Goal: Navigation & Orientation: Find specific page/section

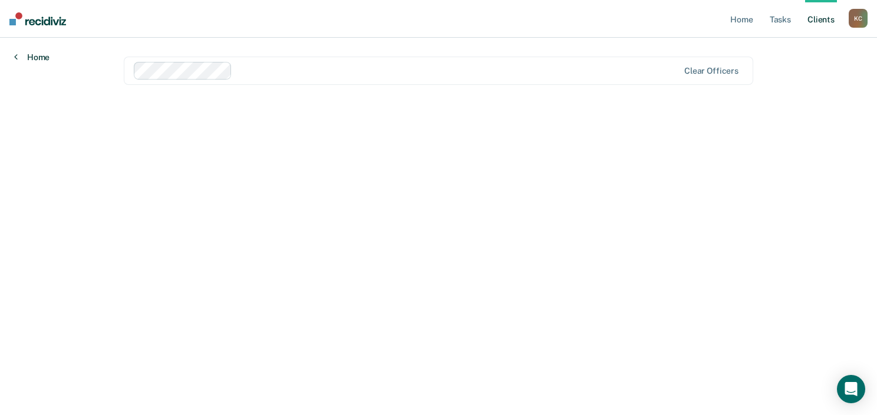
click at [39, 54] on link "Home" at bounding box center [31, 57] width 35 height 11
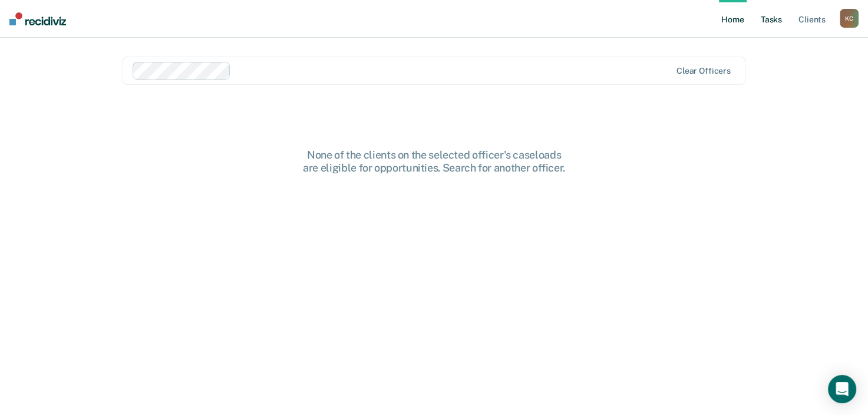
click at [646, 21] on link "Tasks" at bounding box center [771, 19] width 26 height 38
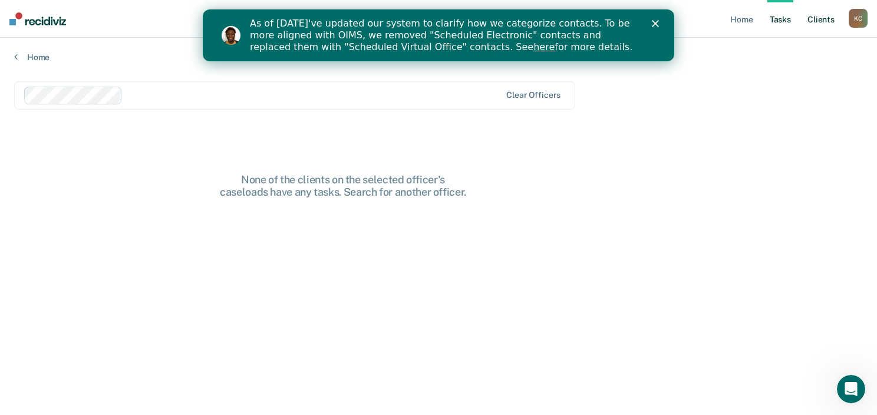
click at [646, 19] on link "Client s" at bounding box center [821, 19] width 32 height 38
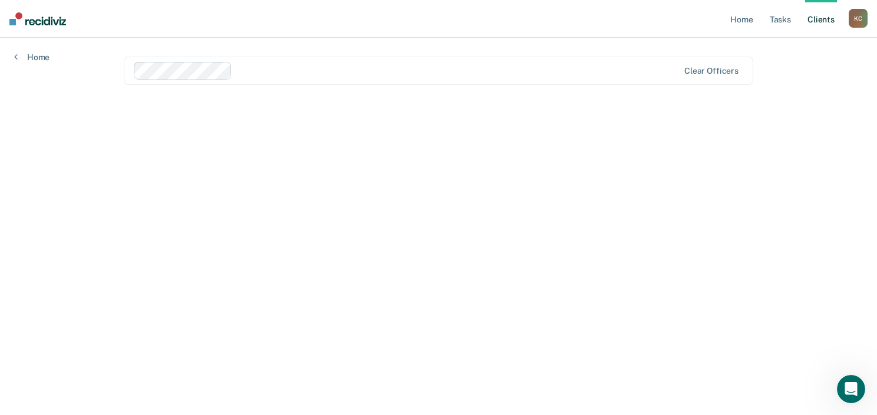
click at [646, 23] on div "K C" at bounding box center [858, 18] width 19 height 19
click at [646, 47] on link "Profile" at bounding box center [810, 48] width 95 height 10
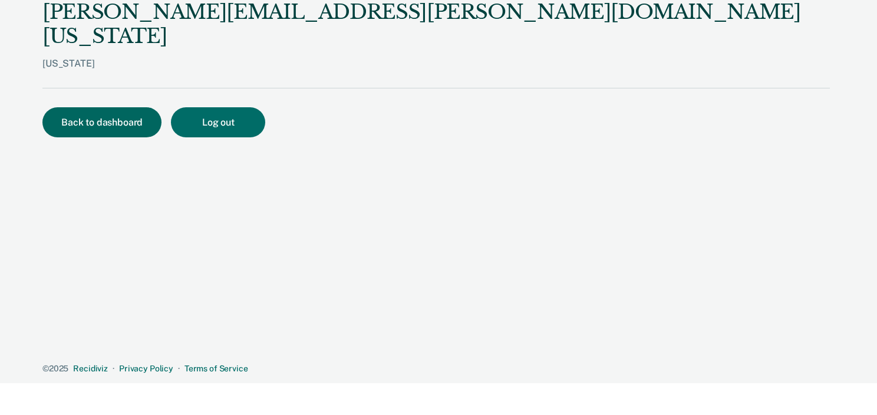
click at [120, 107] on button "Back to dashboard" at bounding box center [101, 122] width 119 height 30
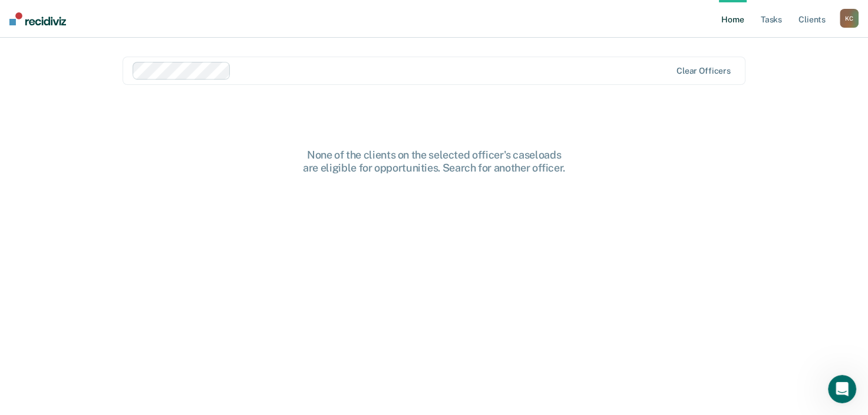
click at [646, 21] on link "Home" at bounding box center [732, 19] width 27 height 38
click at [646, 16] on link "Home" at bounding box center [732, 19] width 27 height 38
click at [646, 21] on div "K C" at bounding box center [849, 18] width 19 height 19
click at [646, 62] on link "How it works" at bounding box center [801, 63] width 95 height 10
click at [646, 16] on div "K C" at bounding box center [849, 18] width 19 height 19
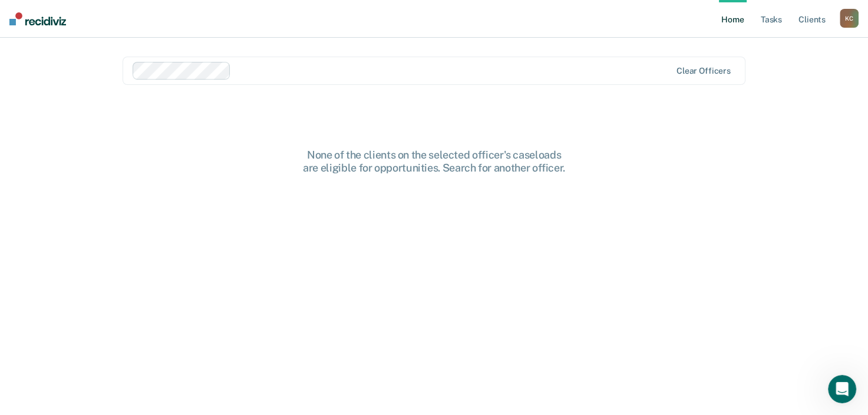
click at [646, 19] on div "K C" at bounding box center [849, 18] width 19 height 19
click at [646, 78] on link "Log Out" at bounding box center [801, 77] width 95 height 10
